Goal: Transaction & Acquisition: Purchase product/service

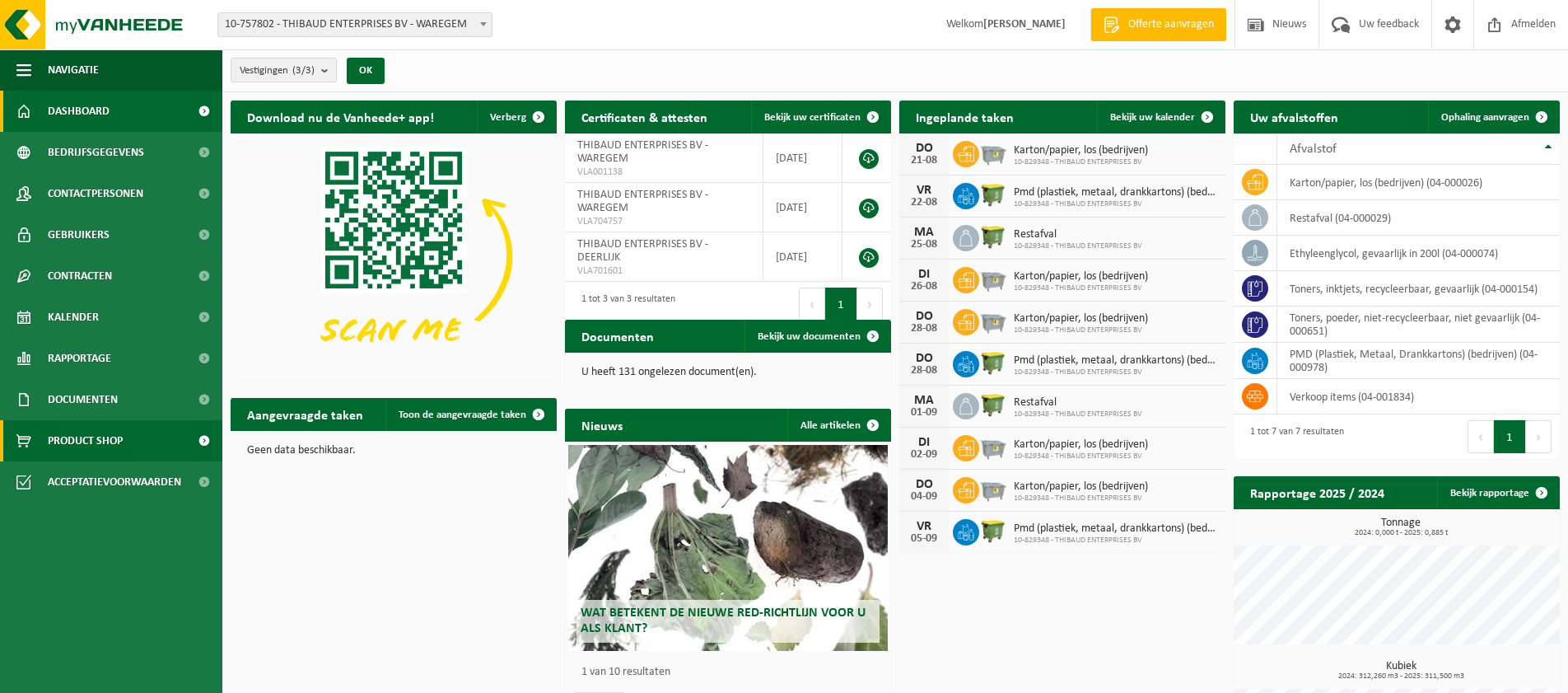
click at [72, 437] on span "Product Shop" at bounding box center [85, 441] width 75 height 41
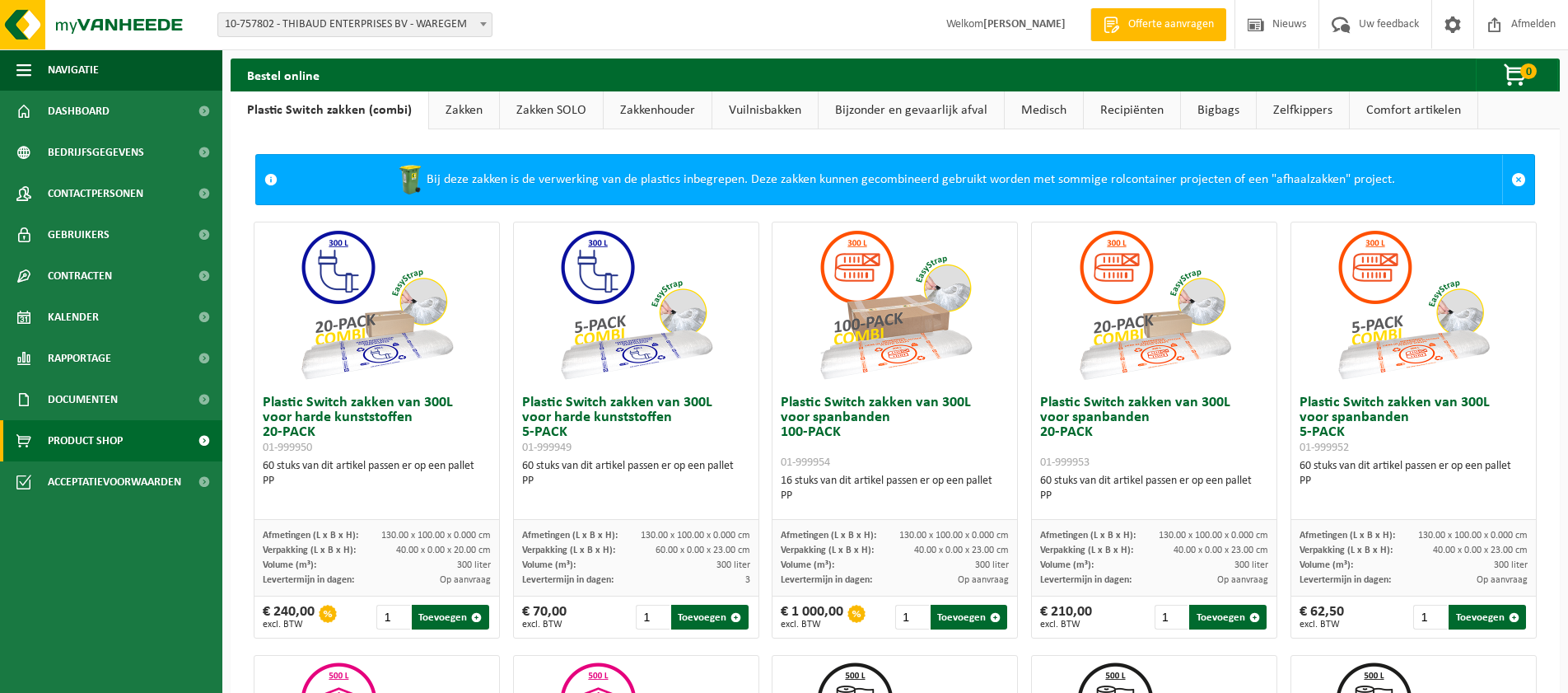
click at [1206, 111] on link "Bigbags" at bounding box center [1219, 110] width 75 height 38
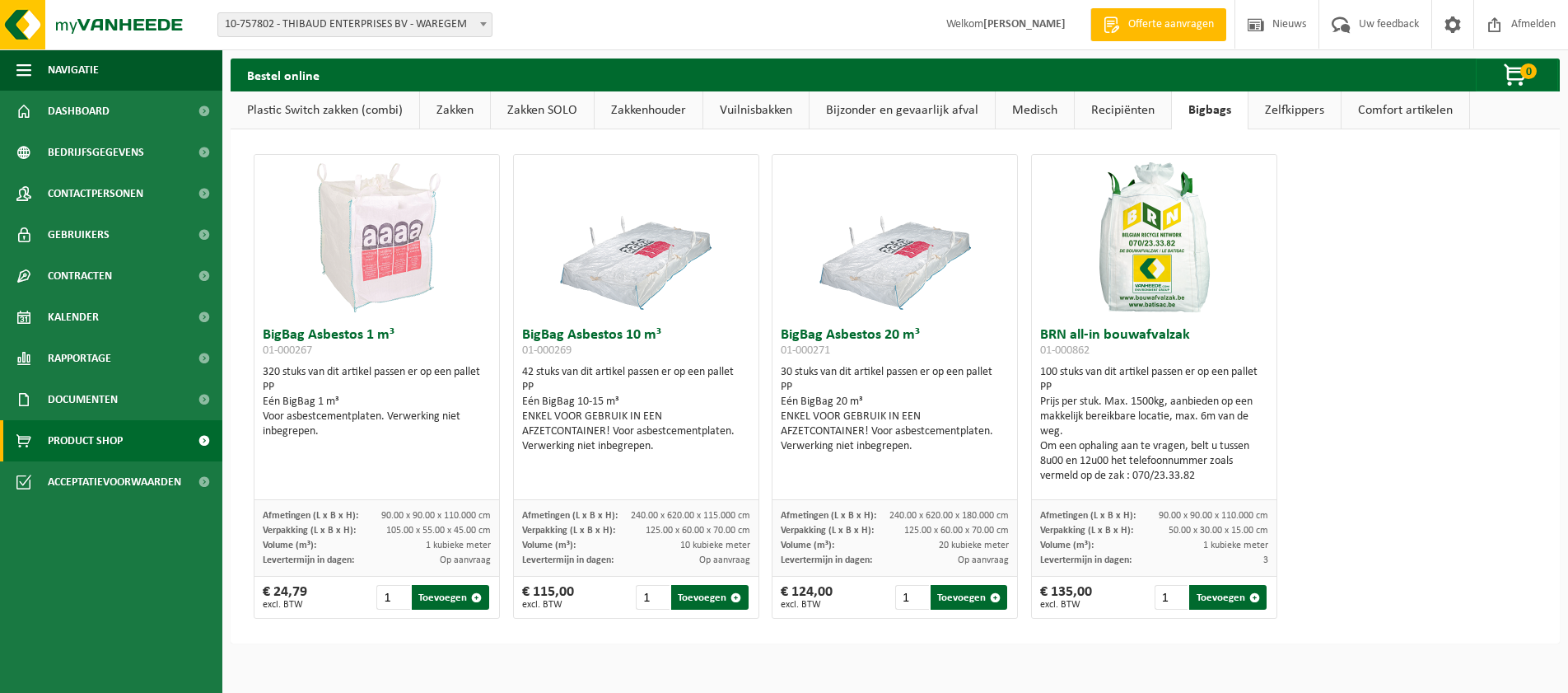
click at [323, 112] on link "Plastic Switch zakken (combi)" at bounding box center [324, 110] width 188 height 38
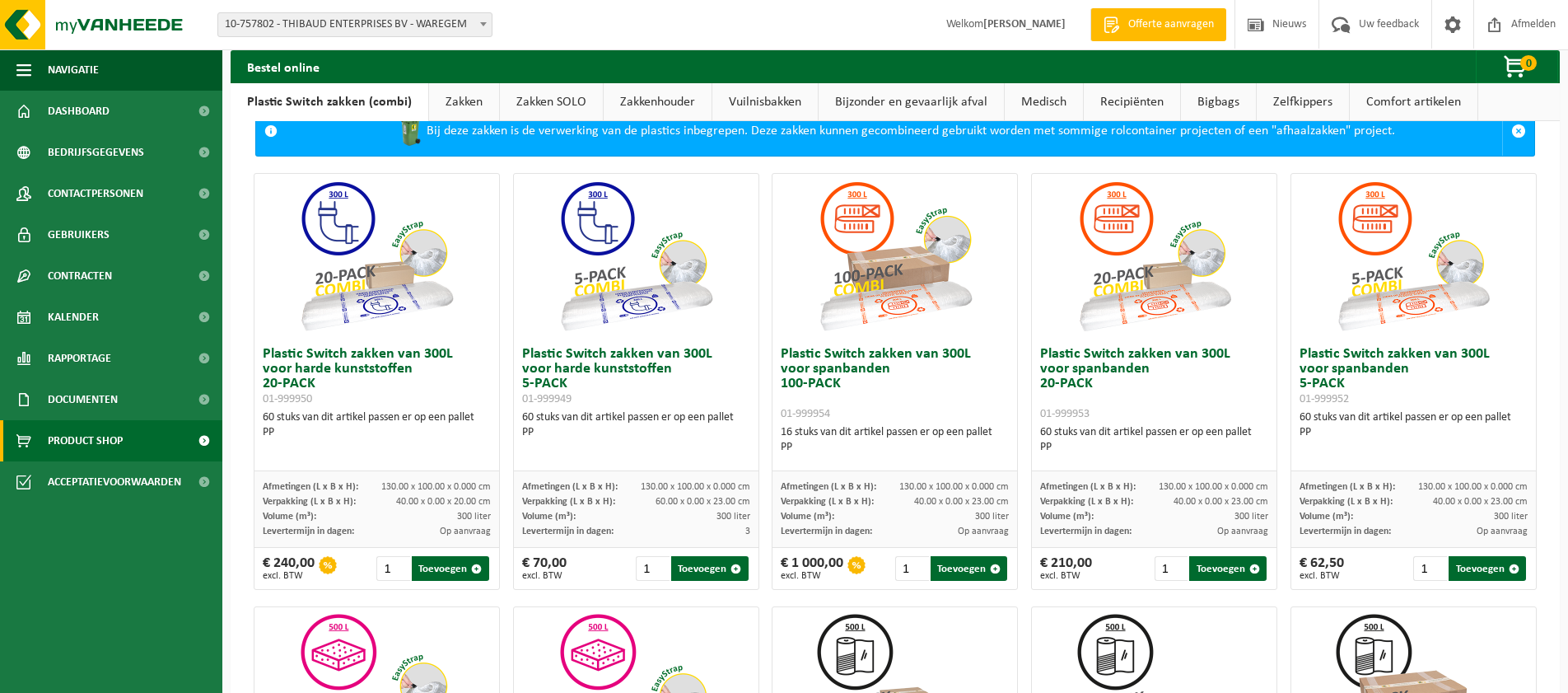
scroll to position [49, 0]
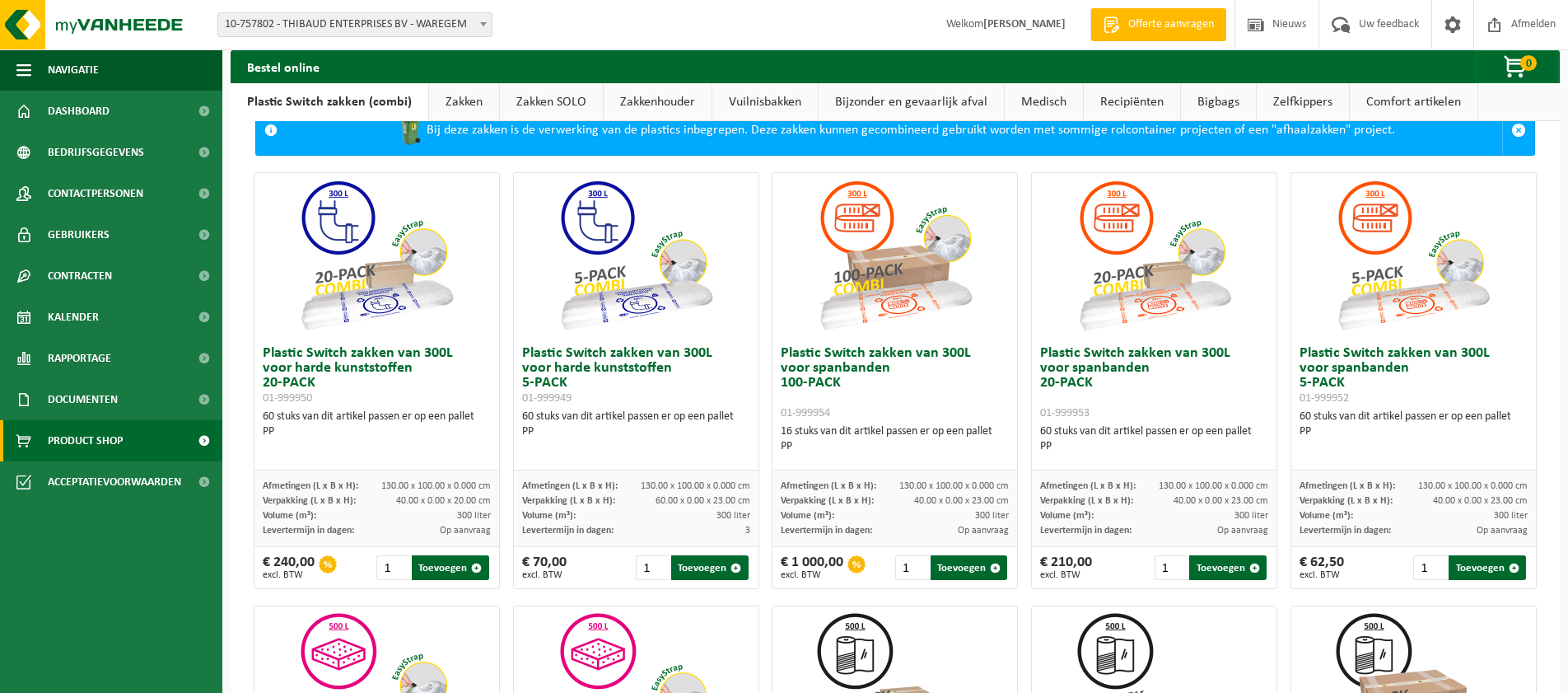
click at [450, 97] on link "Zakken" at bounding box center [464, 102] width 70 height 38
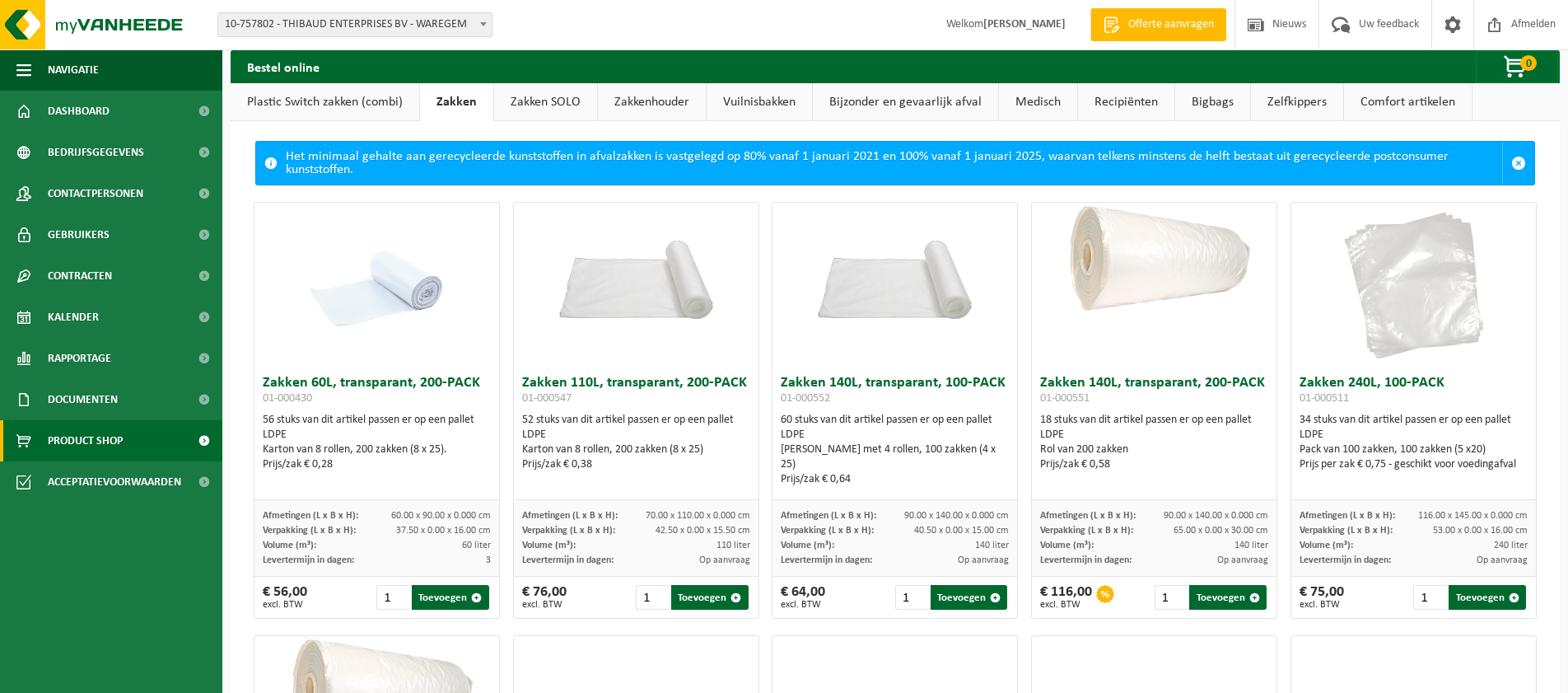
scroll to position [57, 0]
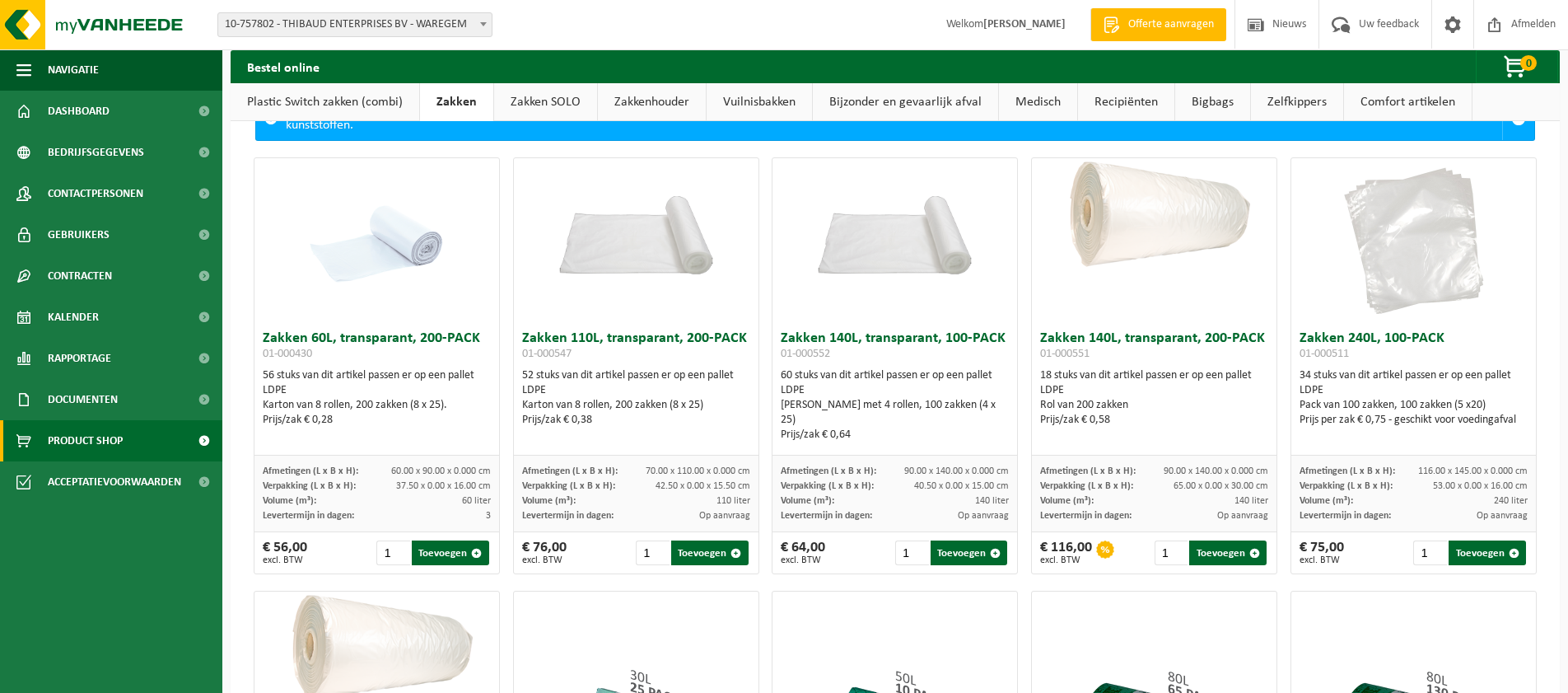
click at [534, 98] on link "Zakken SOLO" at bounding box center [545, 102] width 103 height 38
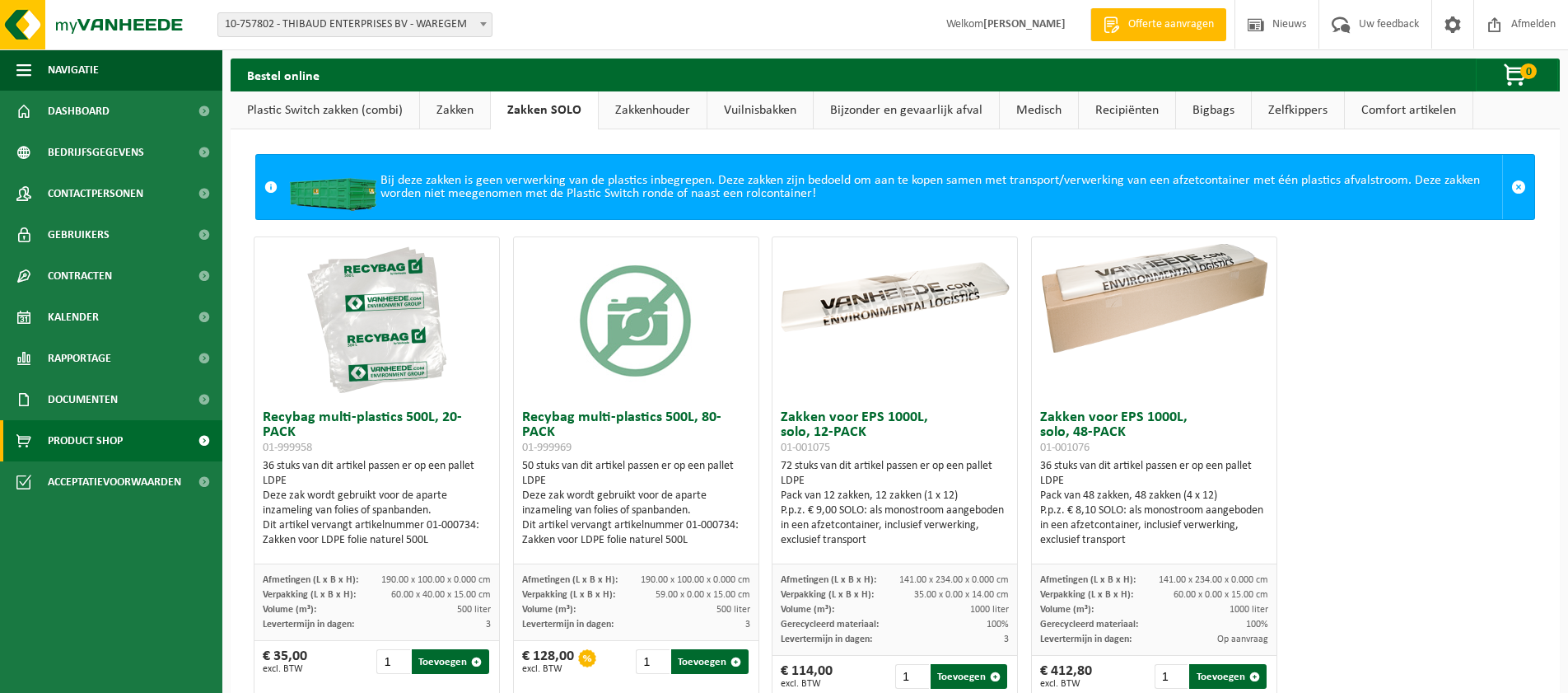
scroll to position [46, 0]
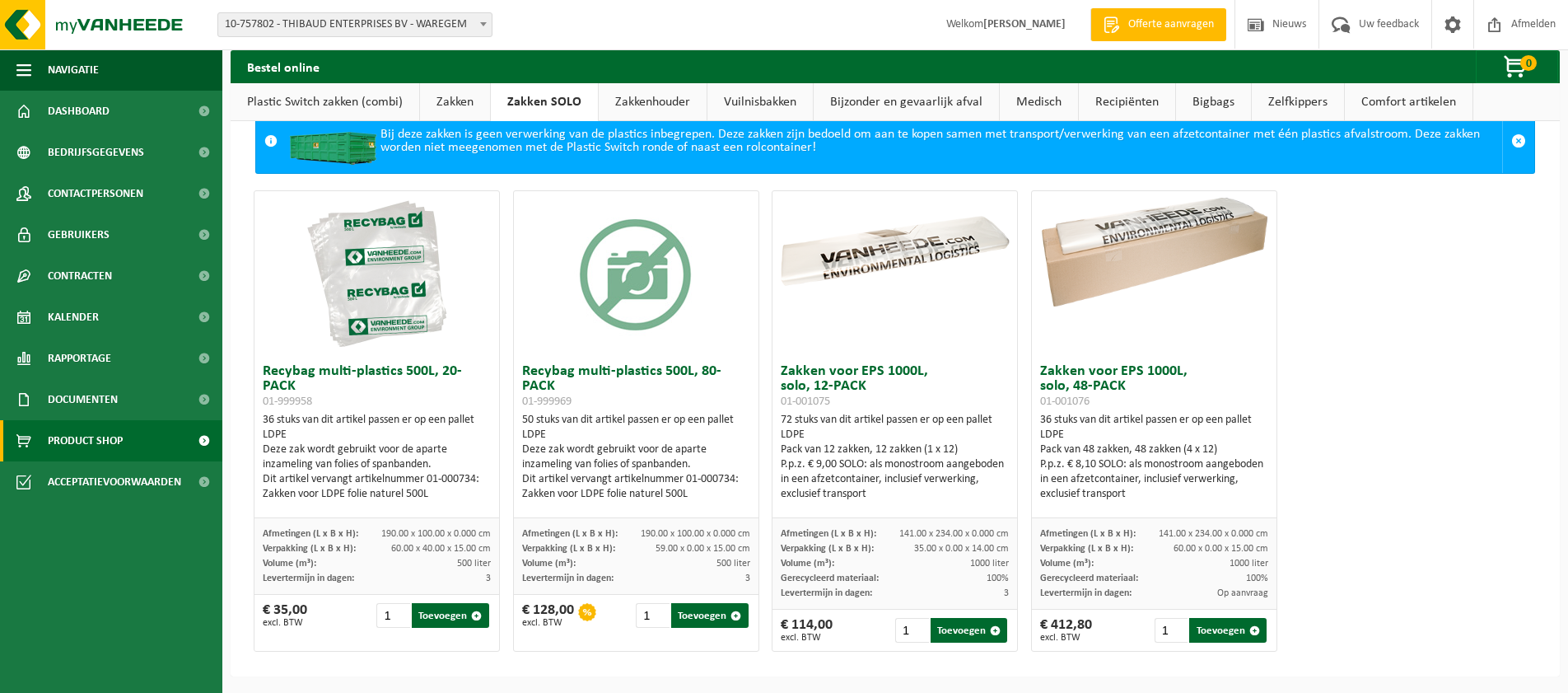
click at [635, 107] on link "Zakkenhouder" at bounding box center [652, 102] width 108 height 38
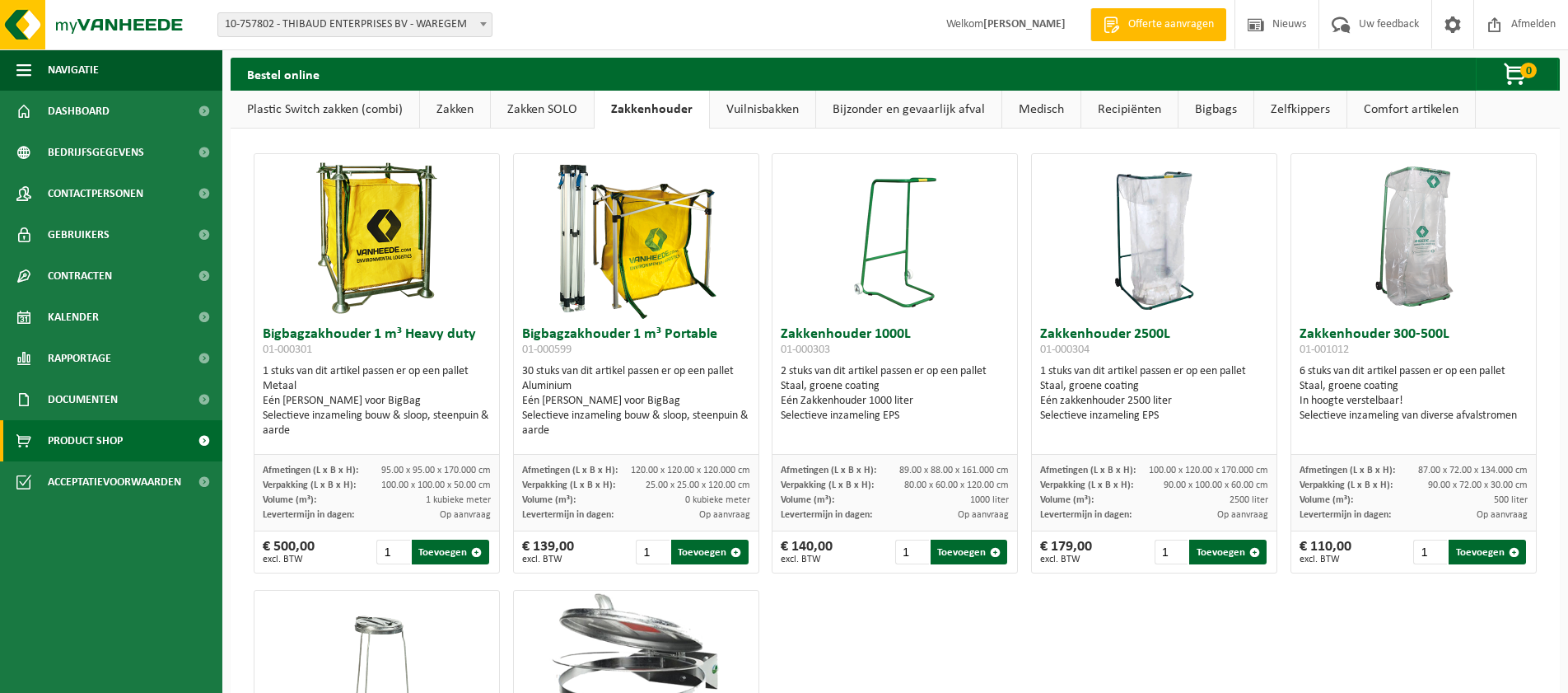
scroll to position [0, 0]
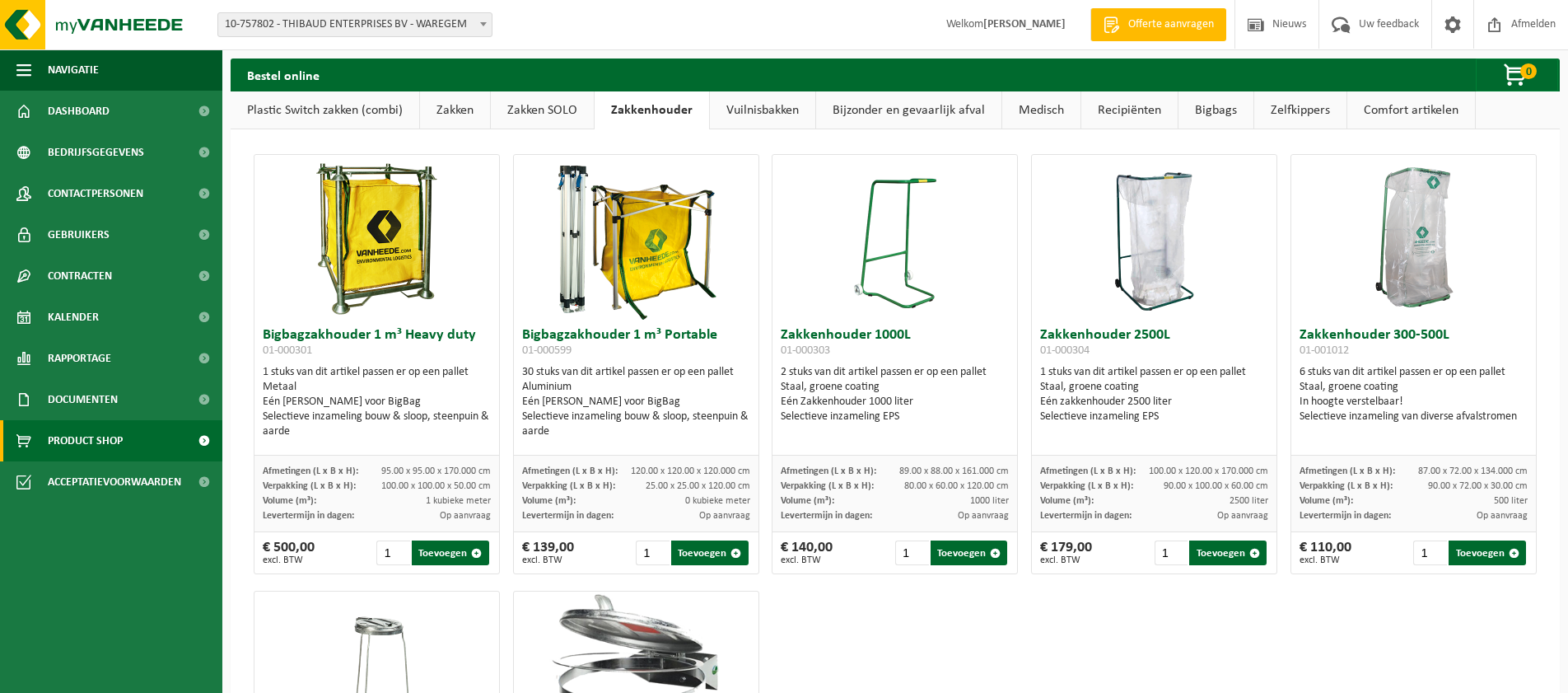
click at [764, 113] on link "Vuilnisbakken" at bounding box center [762, 110] width 106 height 38
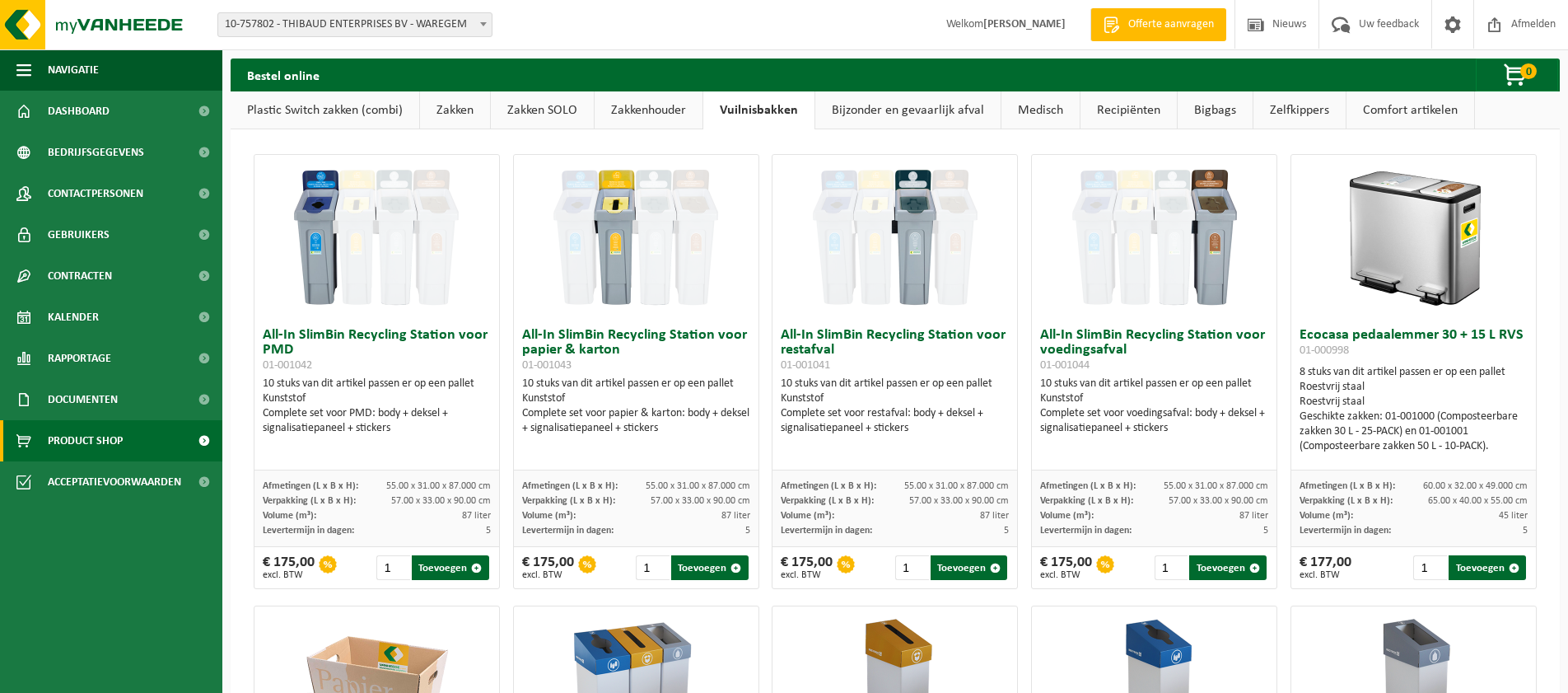
click at [932, 112] on link "Bijzonder en gevaarlijk afval" at bounding box center [908, 110] width 185 height 38
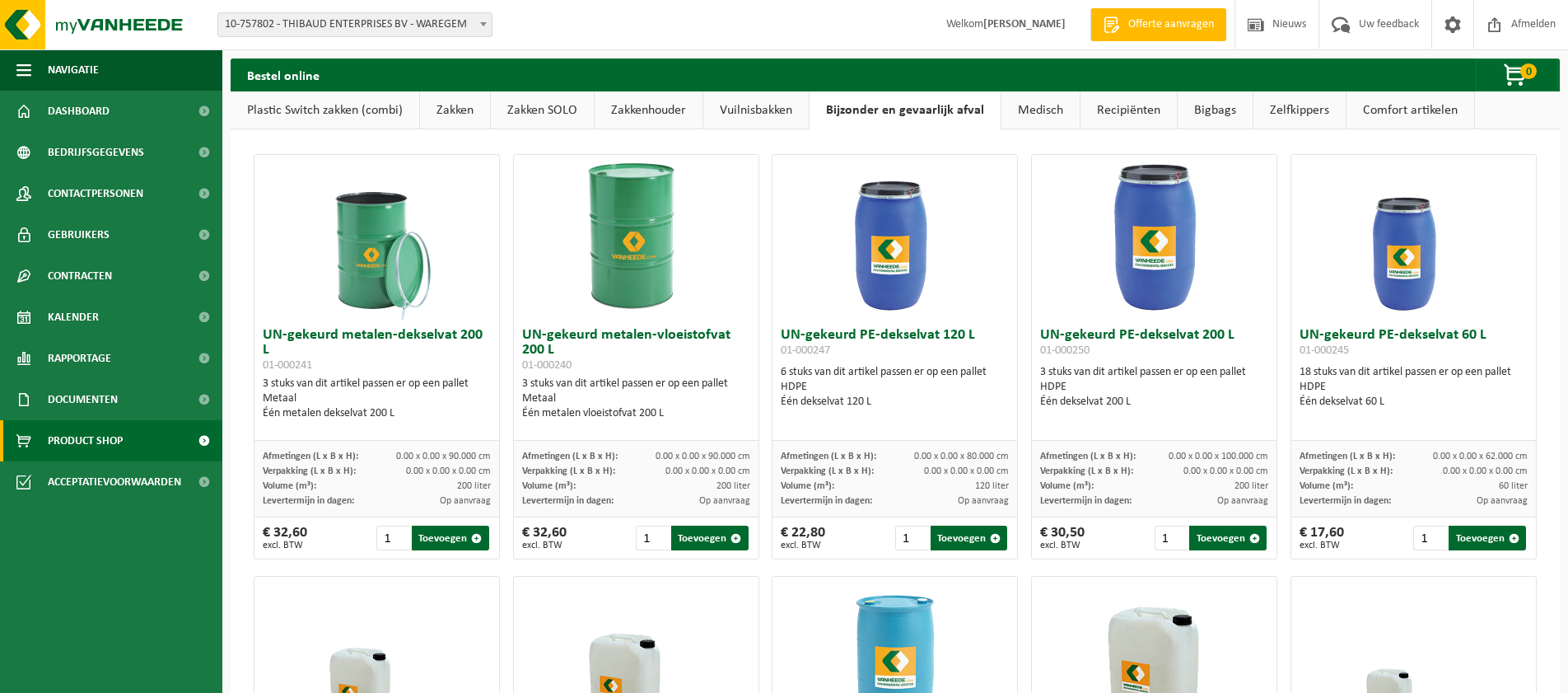
click at [1289, 111] on link "Zelfkippers" at bounding box center [1299, 110] width 92 height 38
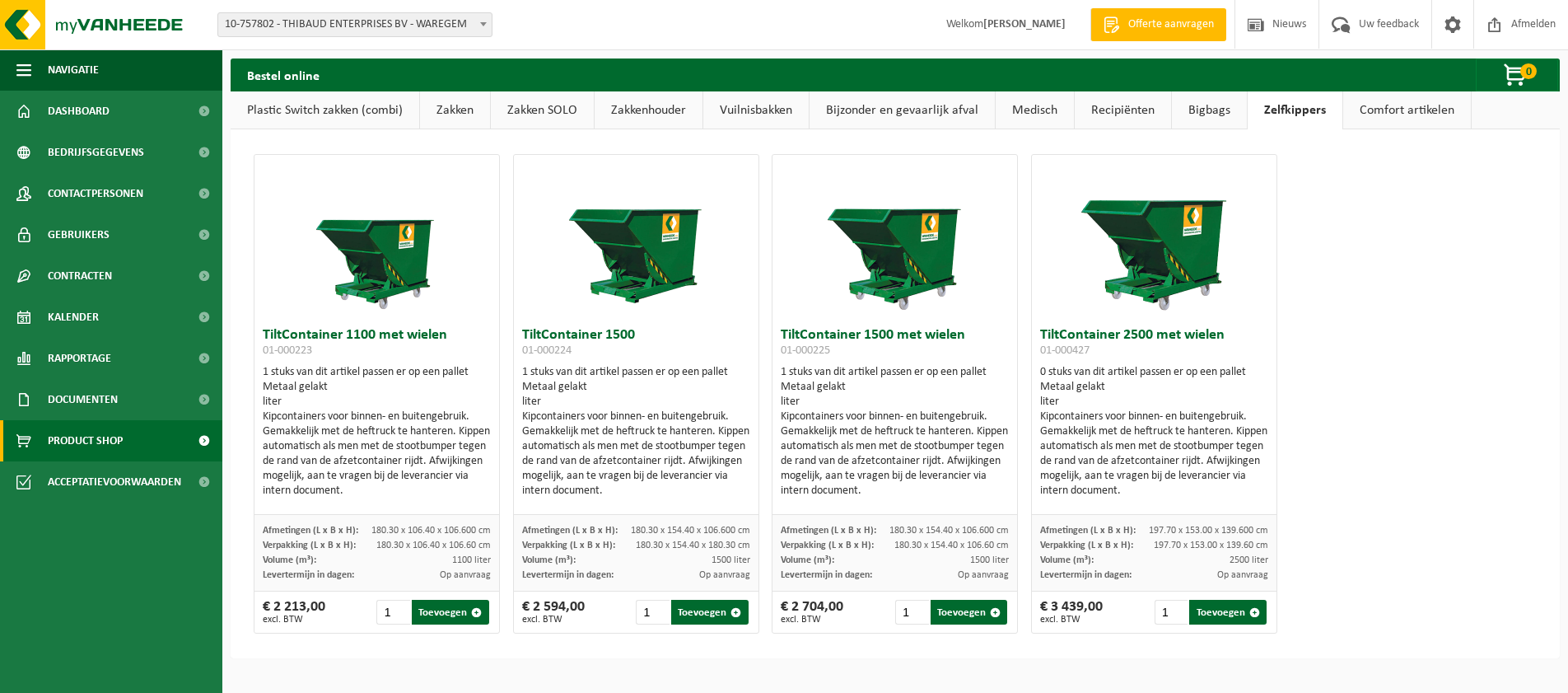
click at [461, 108] on link "Zakken" at bounding box center [455, 110] width 70 height 38
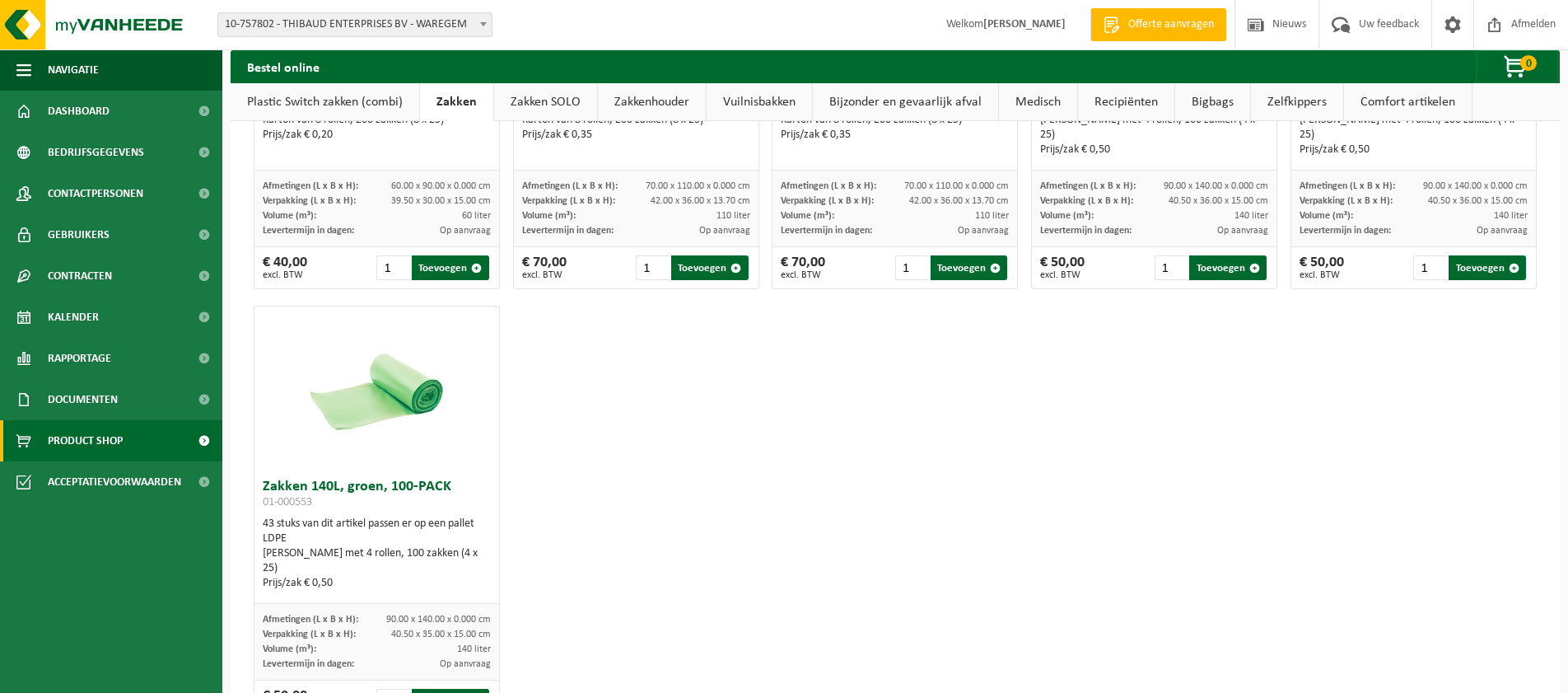
scroll to position [2147, 0]
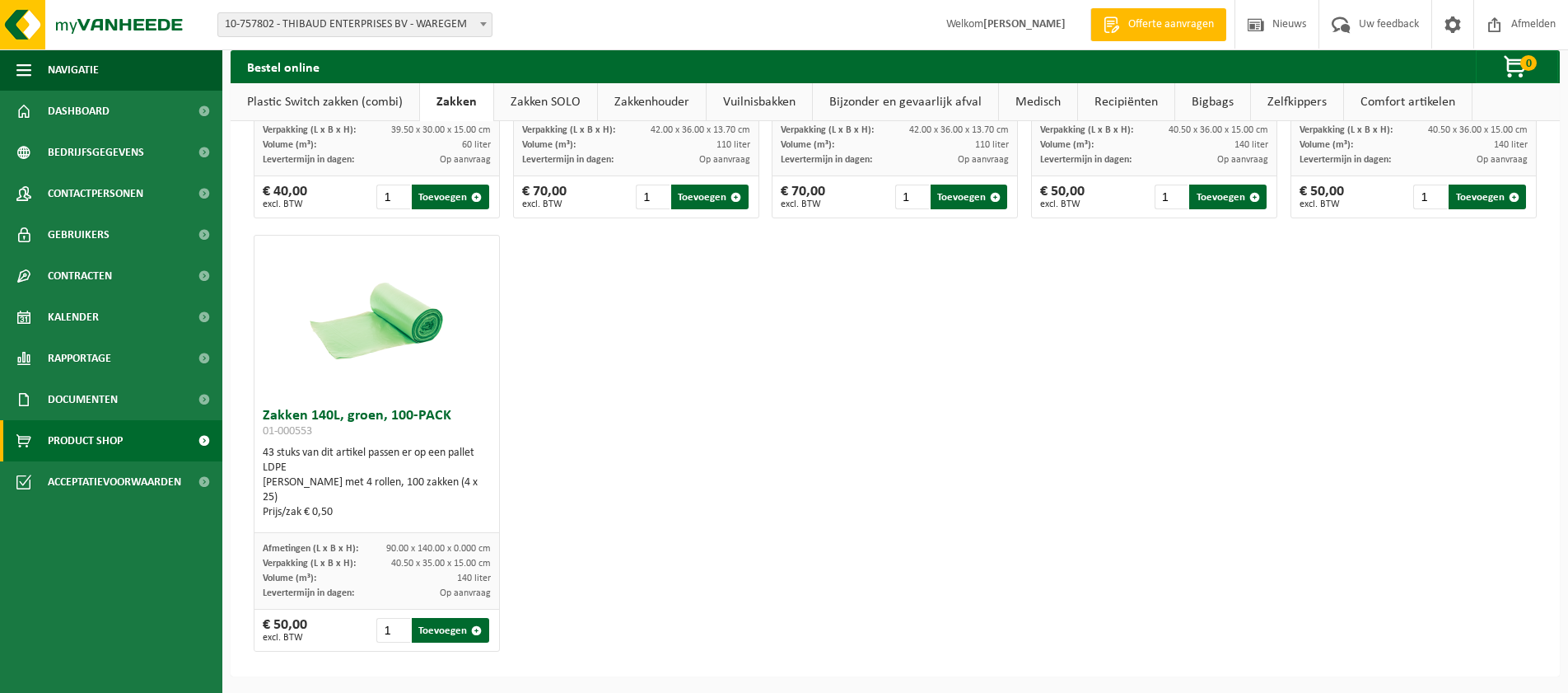
click at [530, 98] on link "Zakken SOLO" at bounding box center [545, 102] width 103 height 38
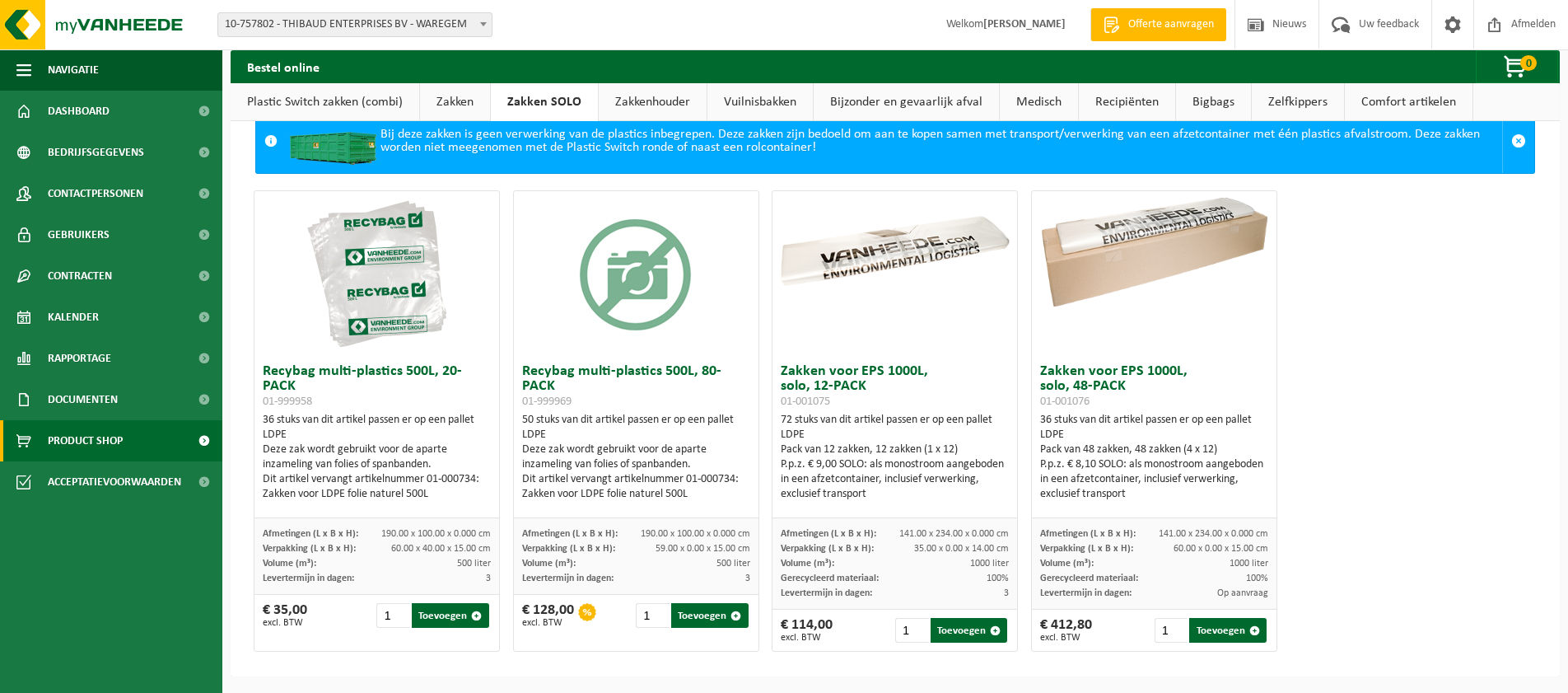
scroll to position [0, 0]
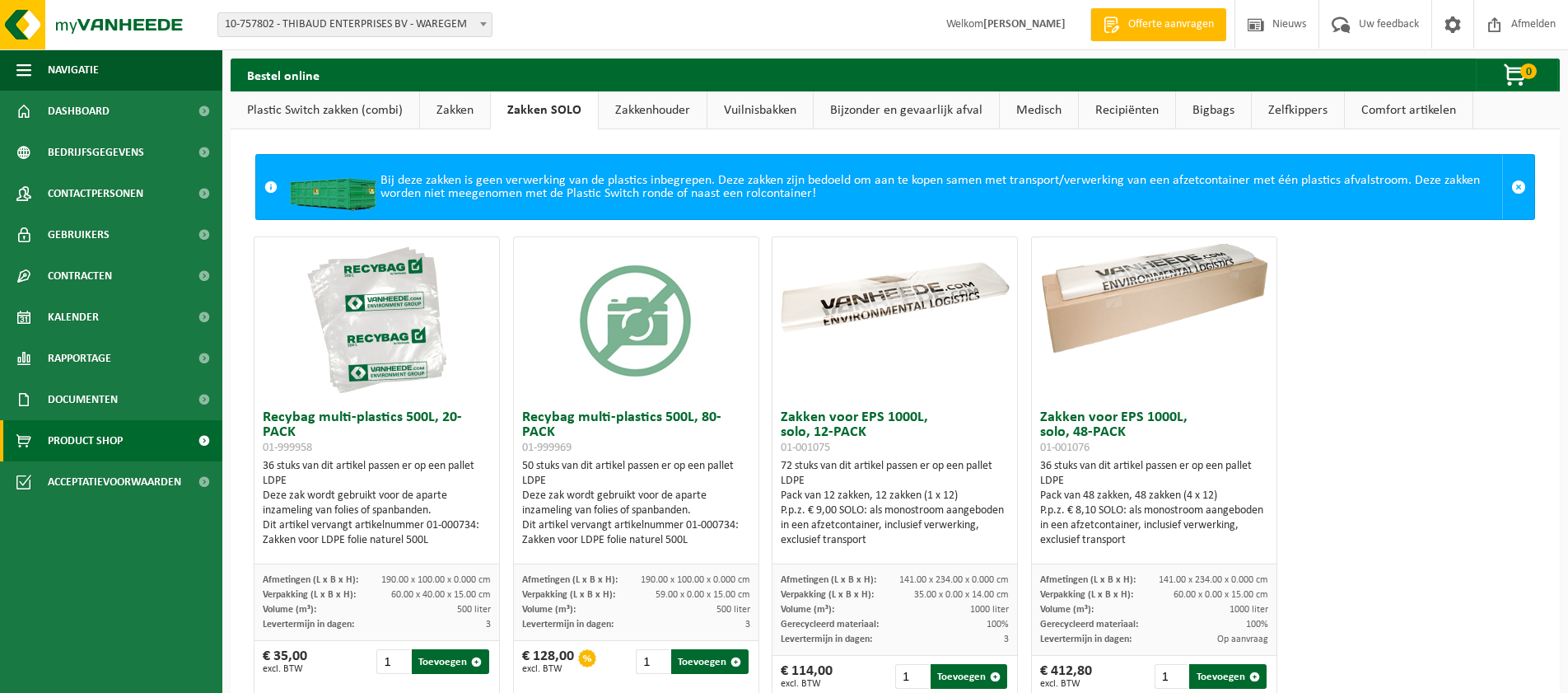
click at [448, 109] on link "Zakken" at bounding box center [455, 110] width 70 height 38
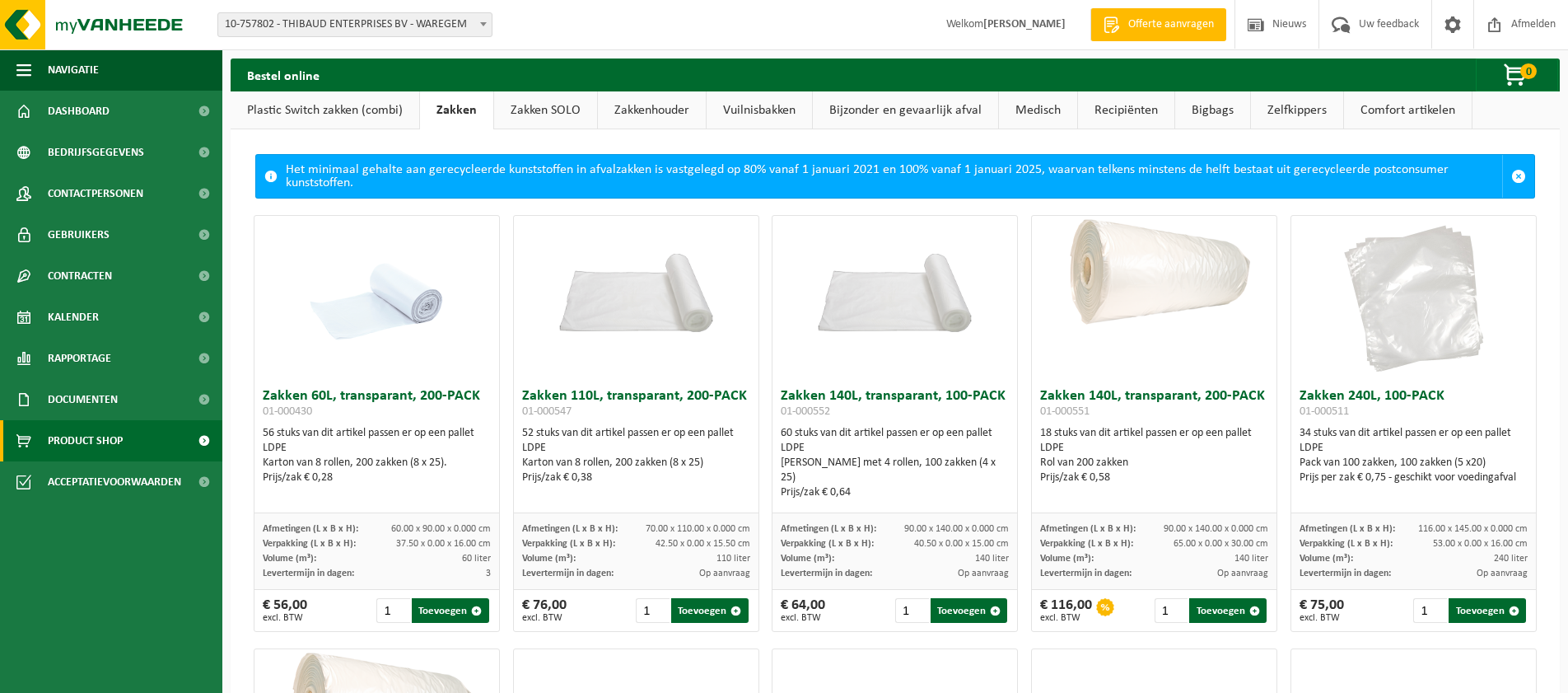
click at [325, 108] on link "Plastic Switch zakken (combi)" at bounding box center [324, 110] width 188 height 38
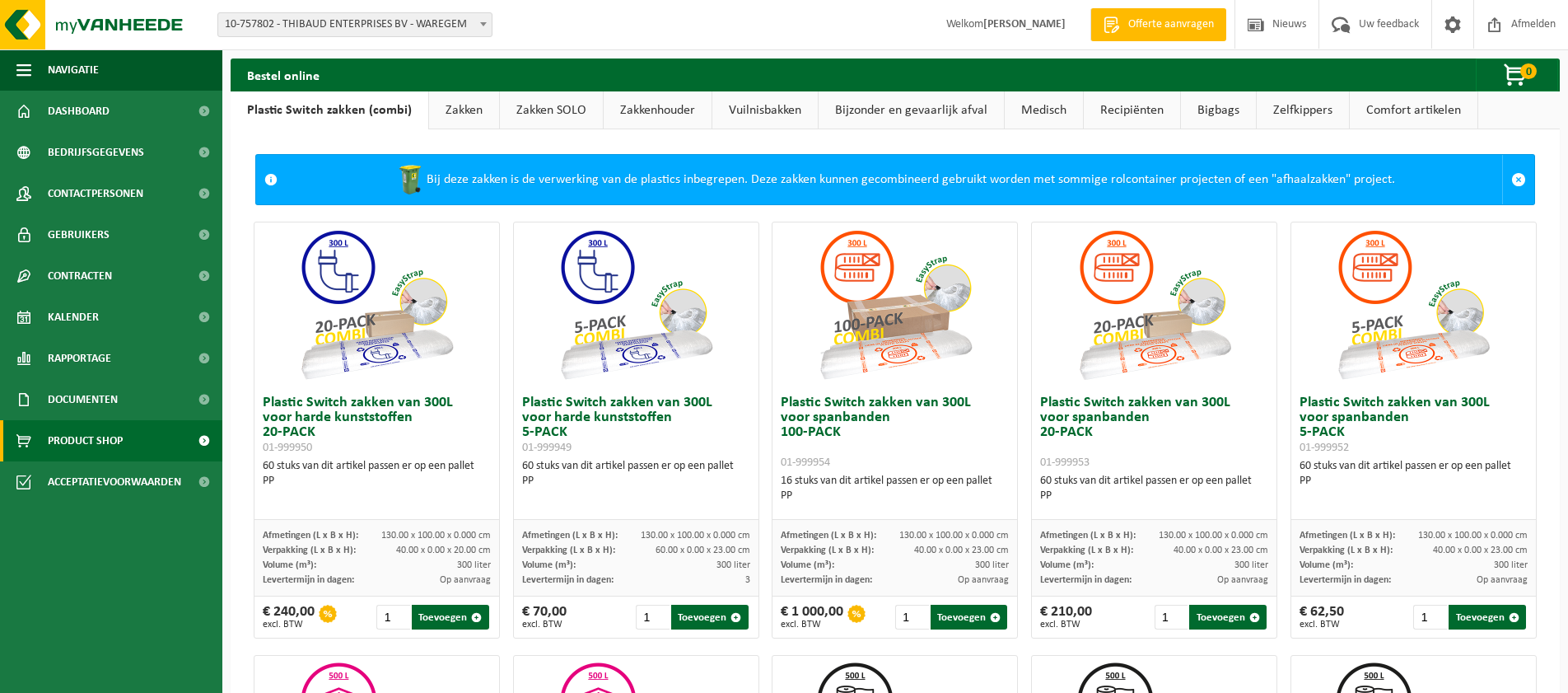
click at [452, 114] on link "Zakken" at bounding box center [464, 110] width 70 height 38
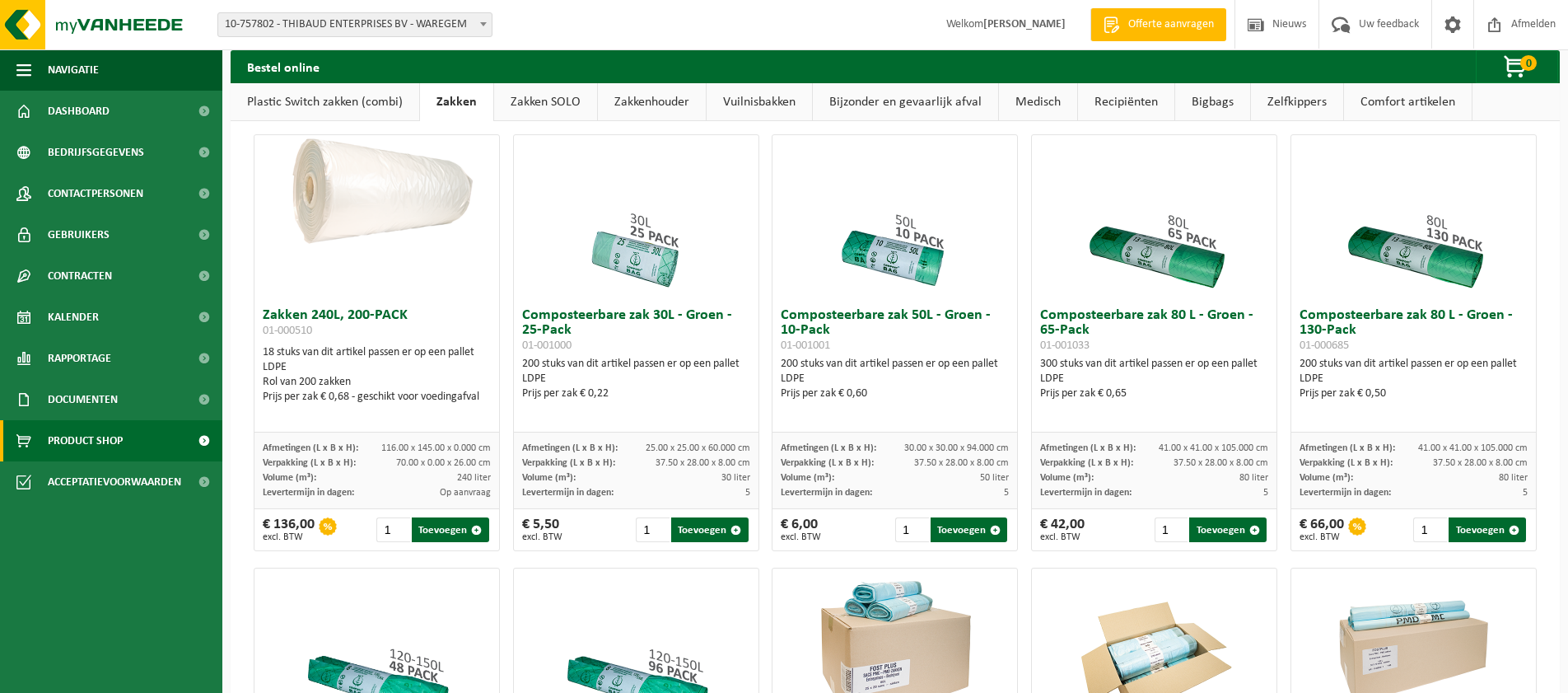
scroll to position [514, 0]
click at [543, 101] on link "Zakken SOLO" at bounding box center [545, 102] width 103 height 38
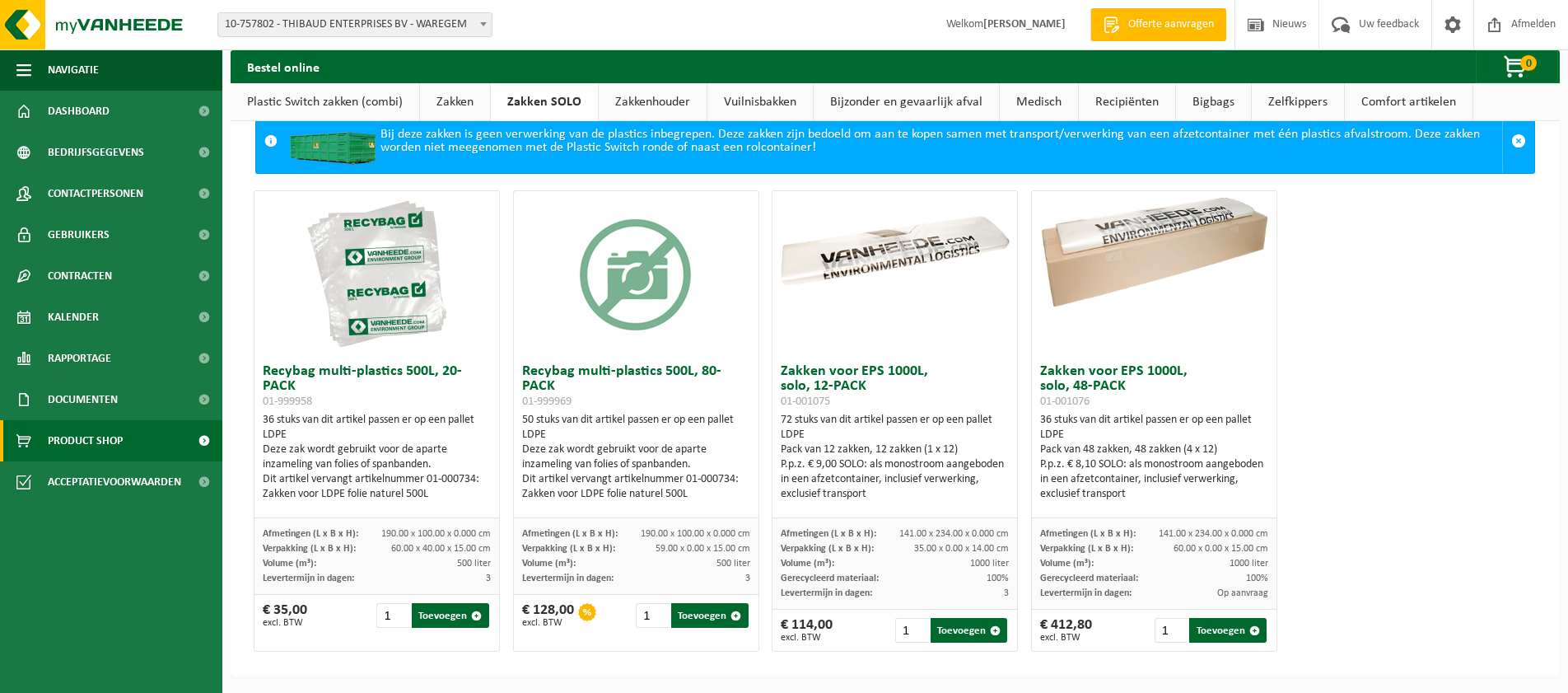
scroll to position [0, 0]
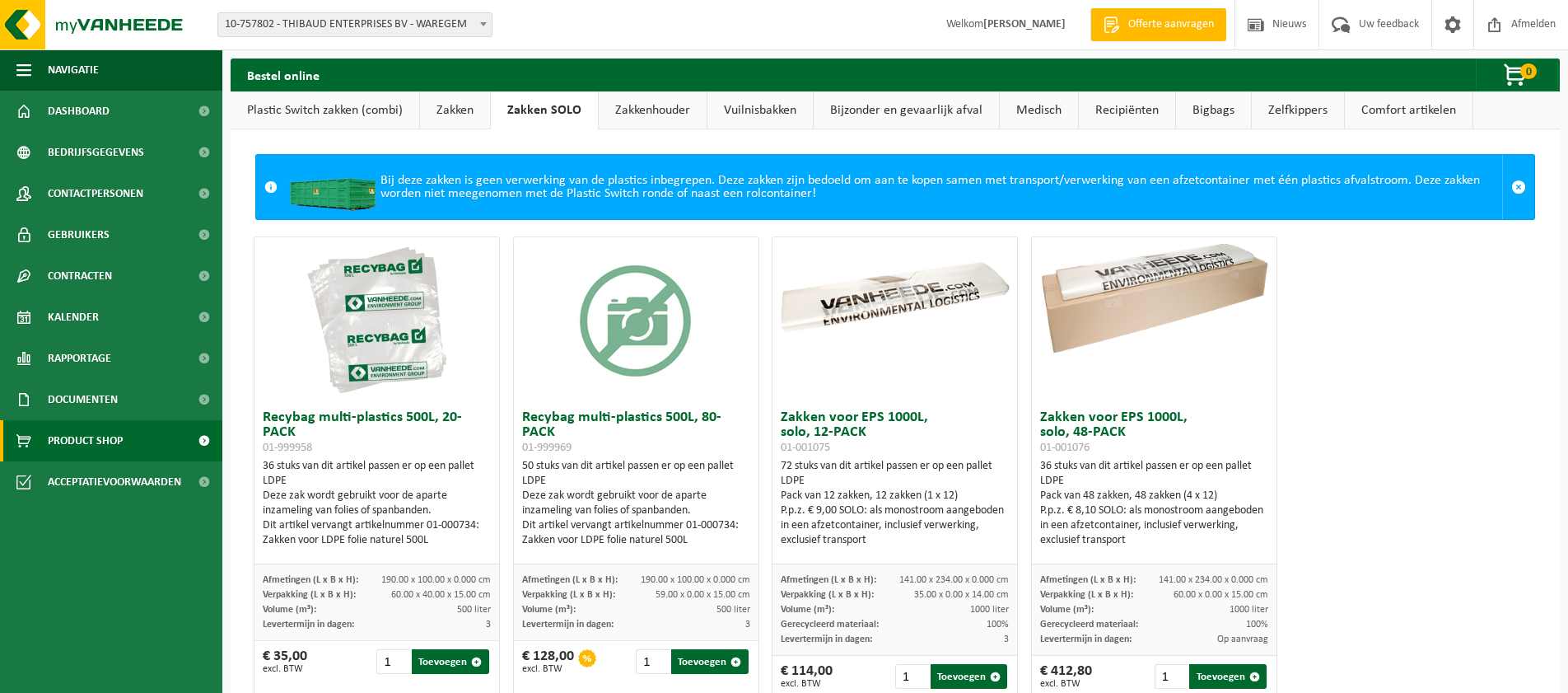
click at [315, 112] on link "Plastic Switch zakken (combi)" at bounding box center [324, 110] width 188 height 38
